Goal: Find specific page/section: Find specific page/section

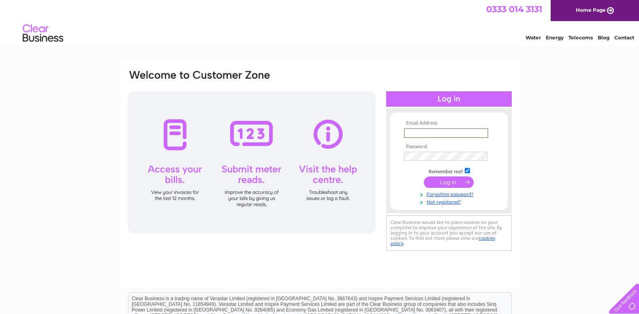
click at [429, 131] on input "text" at bounding box center [446, 133] width 84 height 10
type input "[EMAIL_ADDRESS][DOMAIN_NAME]"
click at [424, 176] on input "submit" at bounding box center [449, 181] width 50 height 11
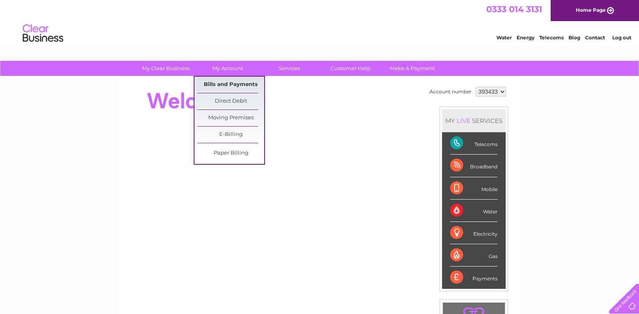
click at [224, 84] on link "Bills and Payments" at bounding box center [230, 85] width 67 height 16
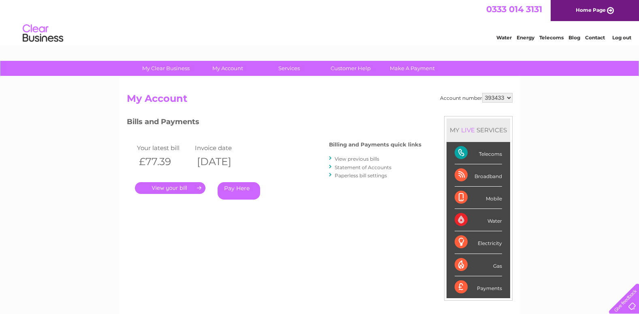
click at [171, 188] on link "." at bounding box center [170, 188] width 71 height 12
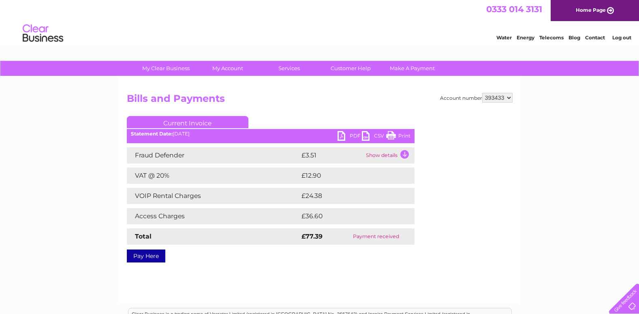
click at [353, 134] on link "PDF" at bounding box center [350, 137] width 24 height 12
